Goal: Find specific page/section: Find specific page/section

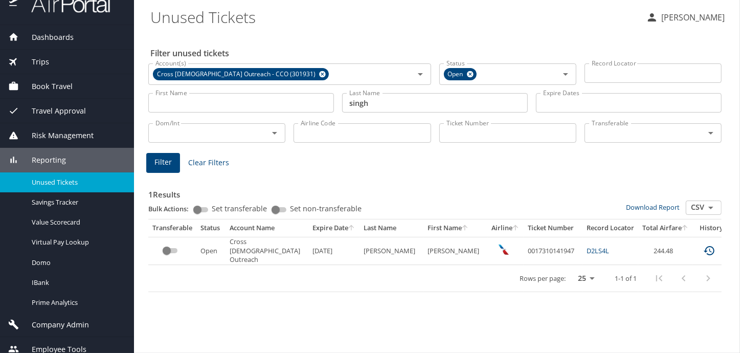
scroll to position [26, 0]
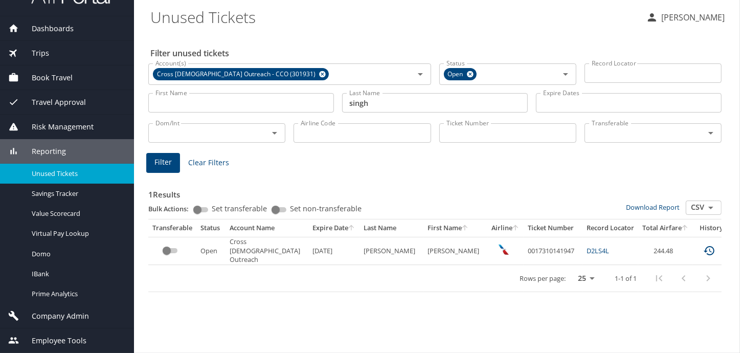
click at [50, 314] on span "Company Admin" at bounding box center [54, 315] width 70 height 11
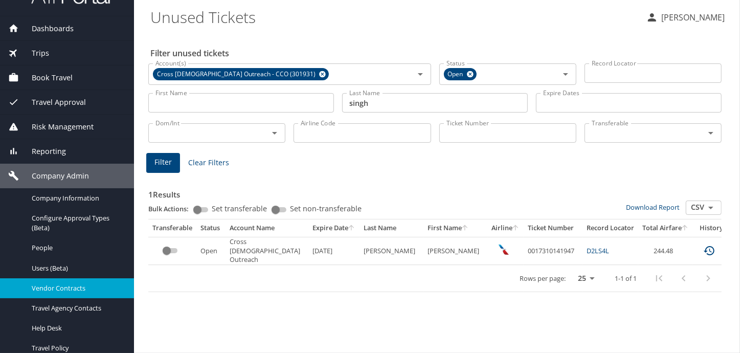
click at [48, 287] on span "Vendor Contracts" at bounding box center [77, 288] width 90 height 10
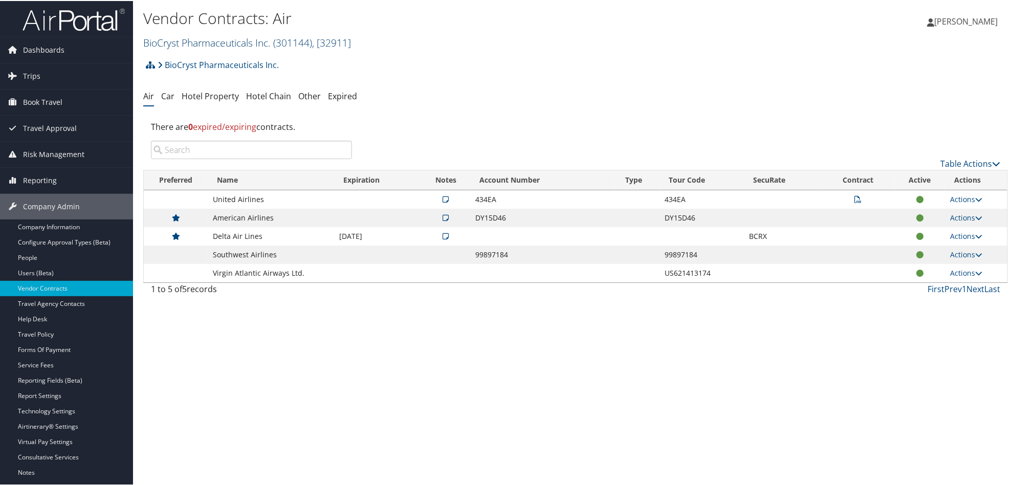
click at [203, 35] on link "BioCryst Pharmaceuticals Inc. ( 301144 ) , [ 32911 ]" at bounding box center [247, 42] width 208 height 14
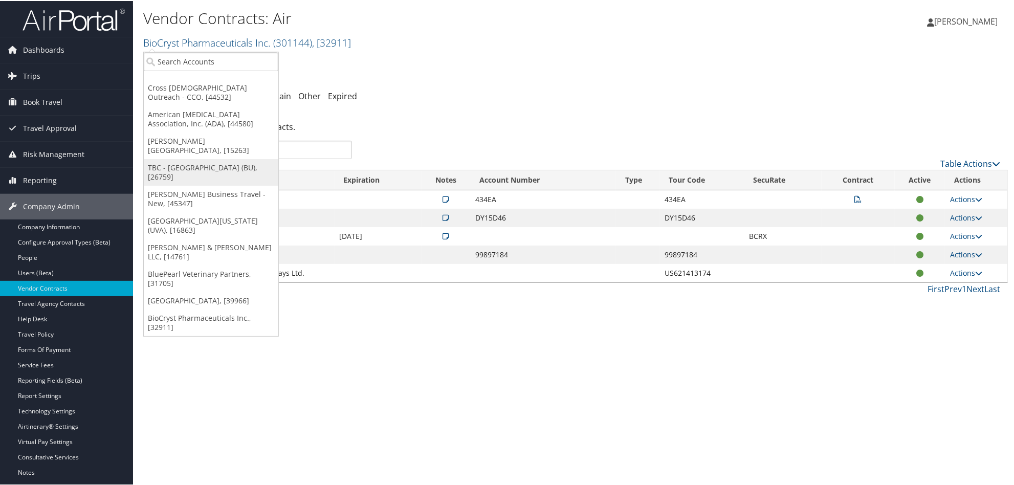
click at [180, 158] on link "TBC - [GEOGRAPHIC_DATA] (BU), [26759]" at bounding box center [211, 171] width 135 height 27
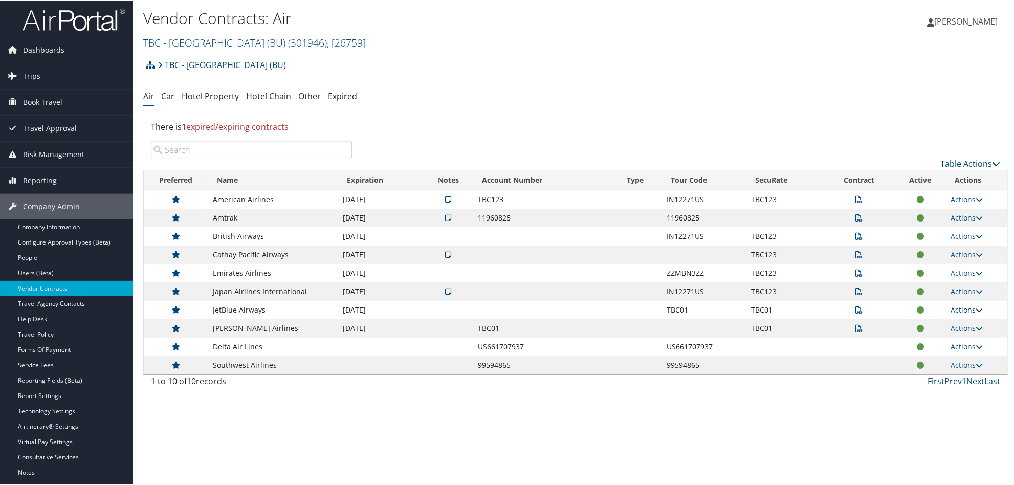
click at [950, 306] on link "Actions" at bounding box center [966, 309] width 32 height 10
click at [632, 405] on div "Vendor Contracts: Air TBC - Boston University (BU) ( 301946 ) , [ 26759 ] TBC -…" at bounding box center [575, 242] width 885 height 485
click at [211, 36] on link "TBC - Boston University (BU) ( 301946 ) , [ 26759 ]" at bounding box center [254, 42] width 222 height 14
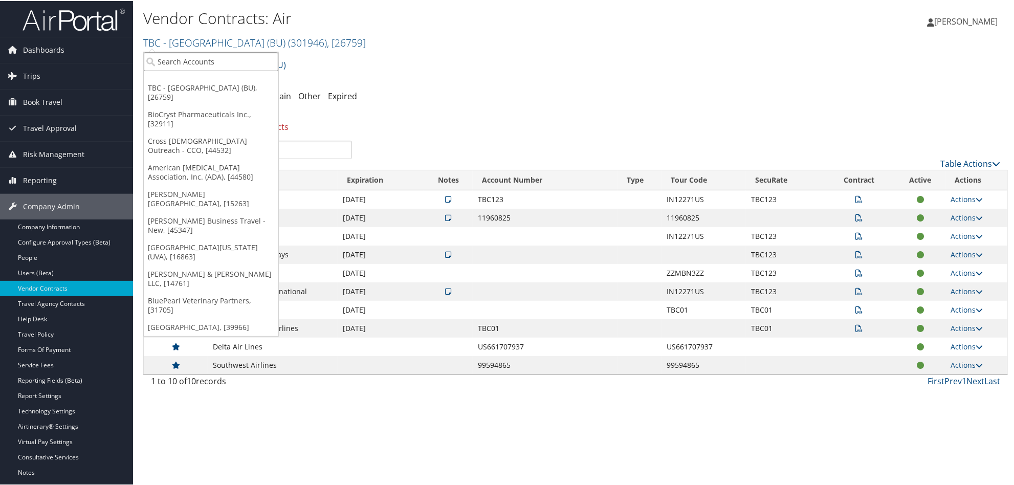
click at [215, 55] on input "search" at bounding box center [211, 60] width 135 height 19
type input "northeastern"
click at [211, 79] on div "TBC - Northeastern University (301953), [44836]" at bounding box center [247, 79] width 219 height 9
